Goal: Find contact information

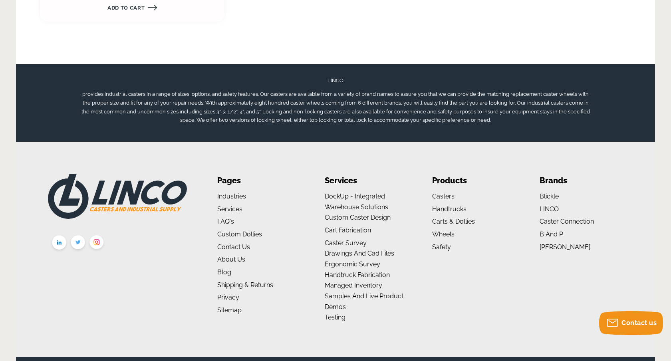
scroll to position [1437, 0]
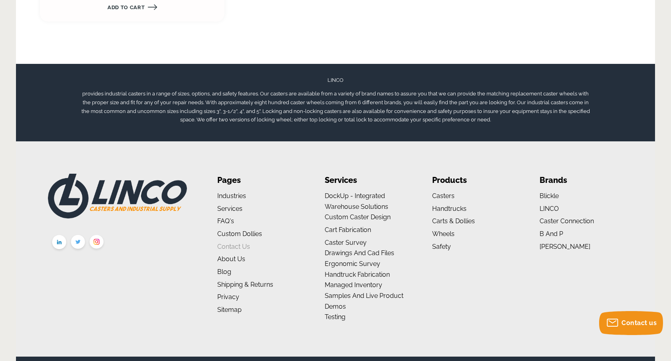
click at [237, 247] on link "Contact Us" at bounding box center [233, 247] width 33 height 8
